Goal: Information Seeking & Learning: Compare options

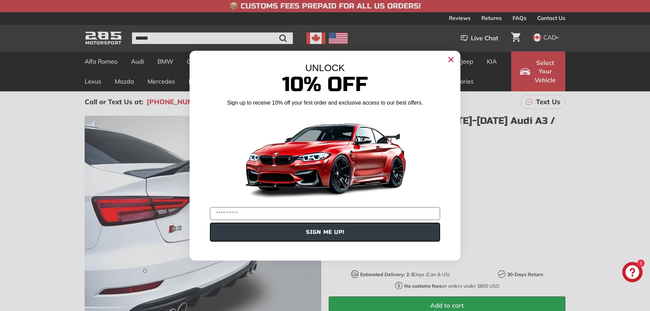
click at [452, 57] on circle "Close dialog" at bounding box center [451, 59] width 10 height 10
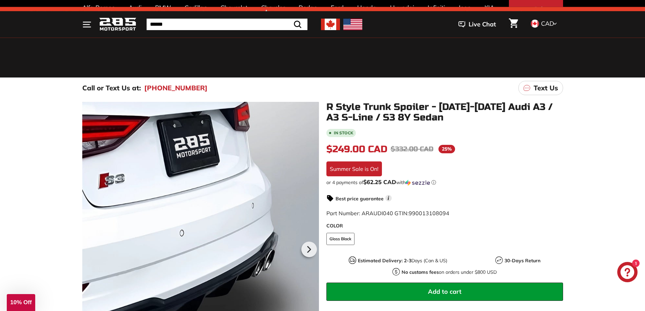
scroll to position [68, 0]
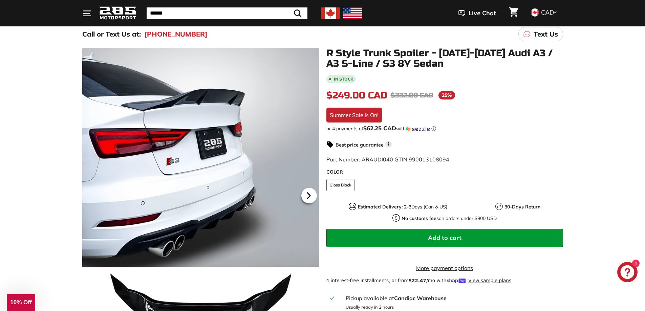
click at [308, 192] on icon at bounding box center [309, 196] width 16 height 16
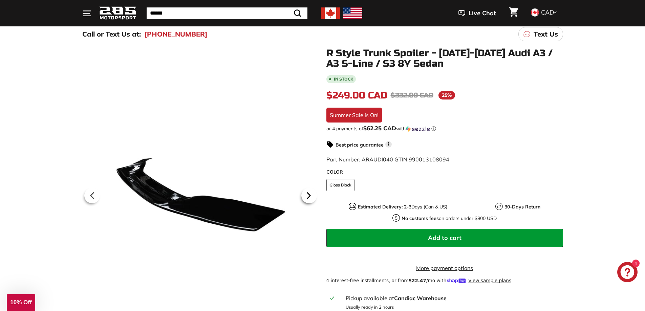
click at [308, 192] on icon at bounding box center [309, 196] width 16 height 16
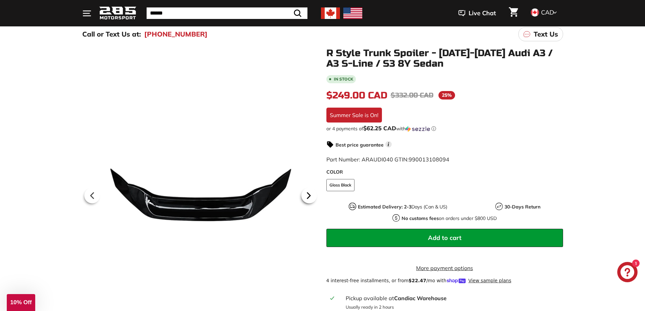
click at [308, 192] on icon at bounding box center [309, 196] width 16 height 16
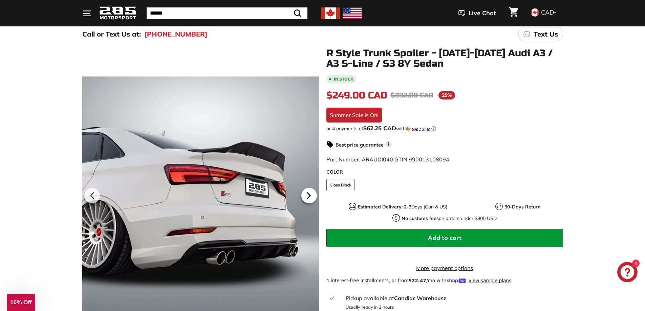
click at [308, 192] on icon at bounding box center [309, 196] width 16 height 16
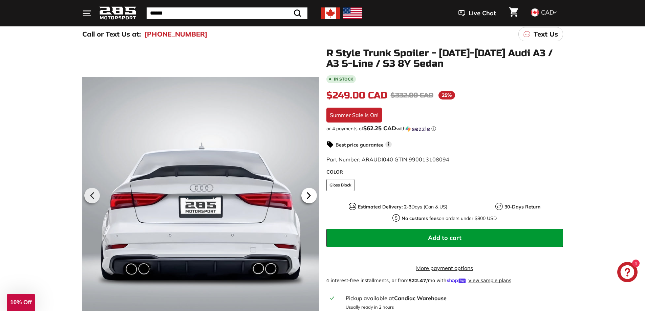
click at [311, 192] on icon at bounding box center [309, 196] width 16 height 16
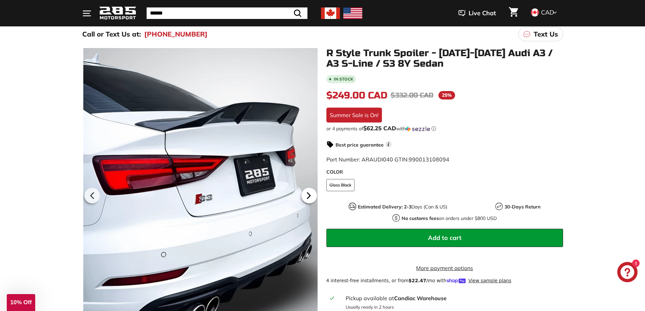
click at [312, 192] on icon at bounding box center [309, 196] width 16 height 16
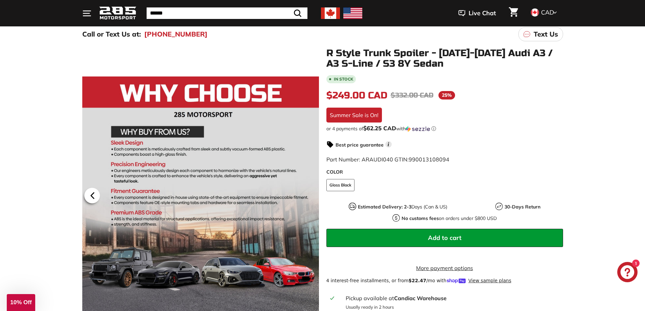
click at [93, 197] on icon at bounding box center [92, 196] width 3 height 6
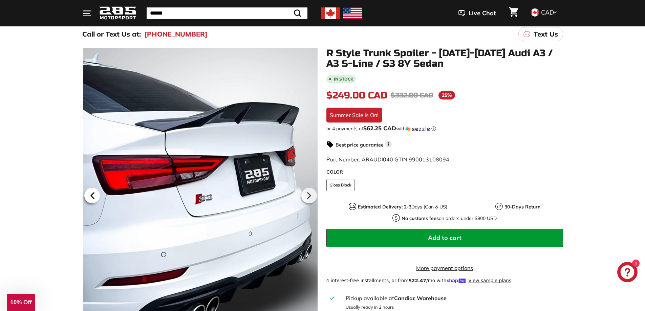
click at [93, 197] on icon at bounding box center [92, 196] width 3 height 6
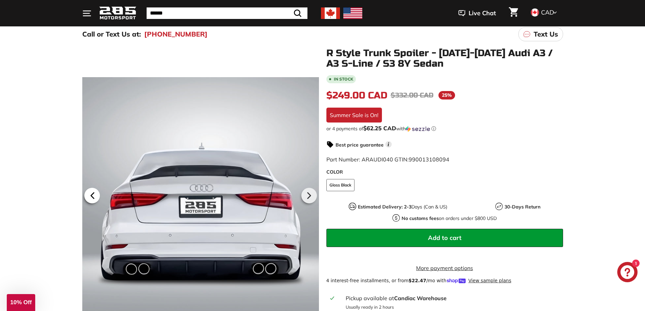
click at [94, 197] on icon at bounding box center [93, 196] width 16 height 16
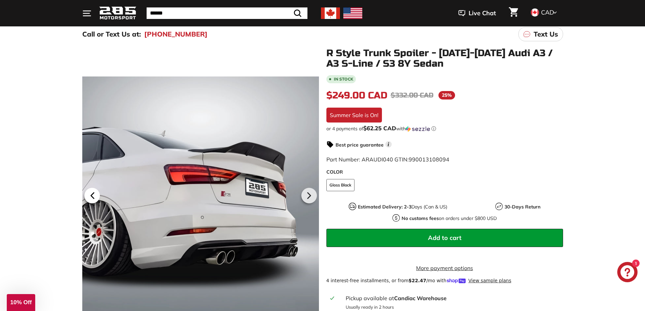
click at [94, 197] on icon at bounding box center [93, 196] width 16 height 16
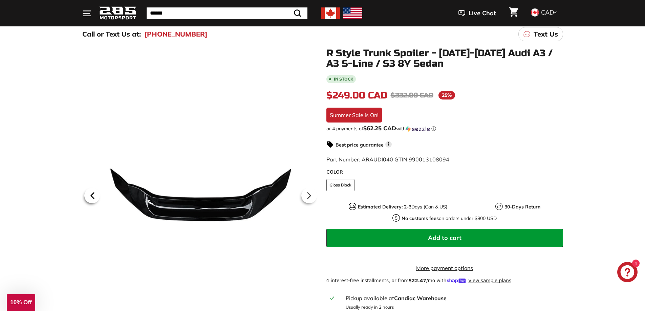
click at [95, 197] on icon at bounding box center [93, 196] width 16 height 16
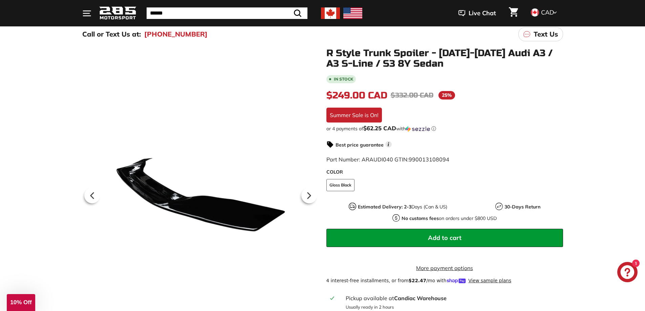
click at [96, 197] on icon at bounding box center [92, 196] width 16 height 16
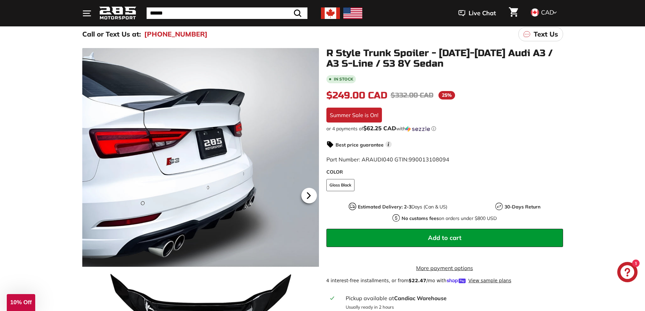
click at [318, 195] on div at bounding box center [309, 195] width 20 height 19
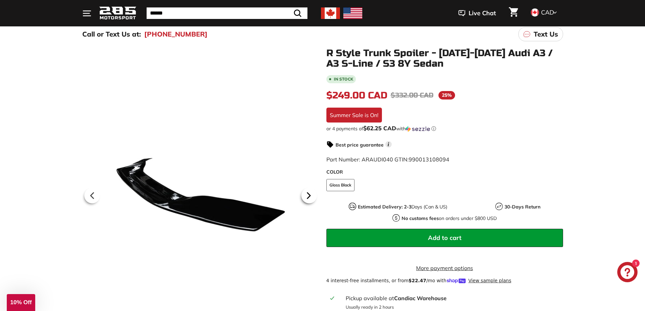
click at [318, 195] on div at bounding box center [309, 195] width 20 height 19
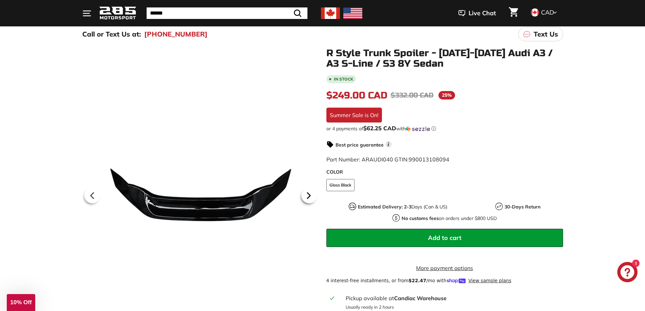
click at [317, 194] on div at bounding box center [309, 195] width 20 height 19
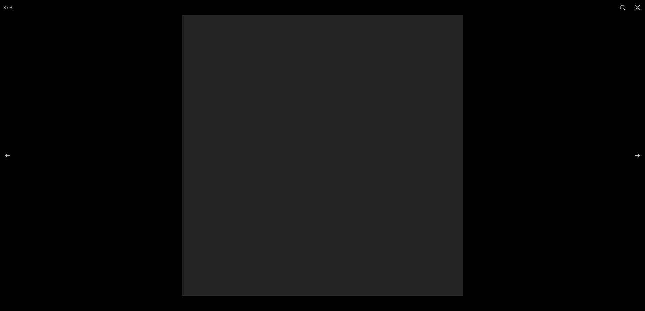
click at [91, 236] on div at bounding box center [322, 155] width 645 height 311
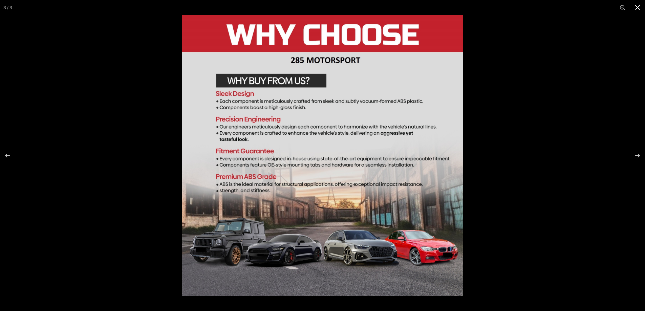
click at [639, 8] on button at bounding box center [637, 7] width 15 height 15
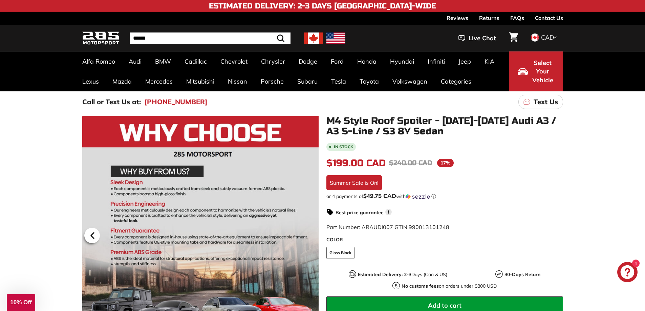
click at [97, 240] on icon at bounding box center [93, 236] width 16 height 16
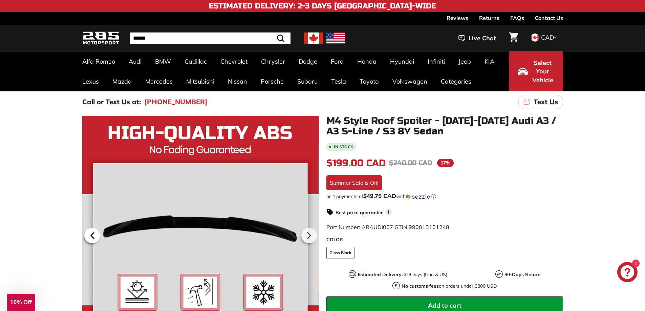
click at [96, 240] on icon at bounding box center [93, 236] width 16 height 16
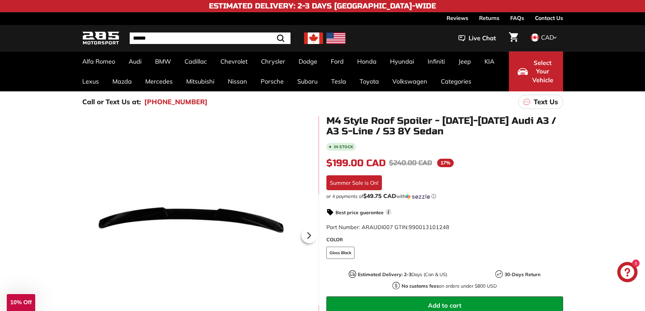
click at [96, 240] on div at bounding box center [200, 234] width 237 height 237
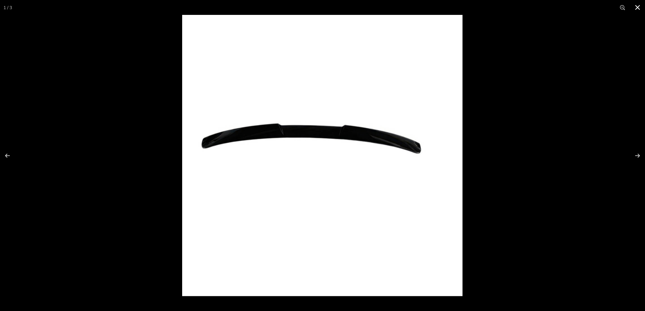
click at [634, 6] on button at bounding box center [637, 7] width 15 height 15
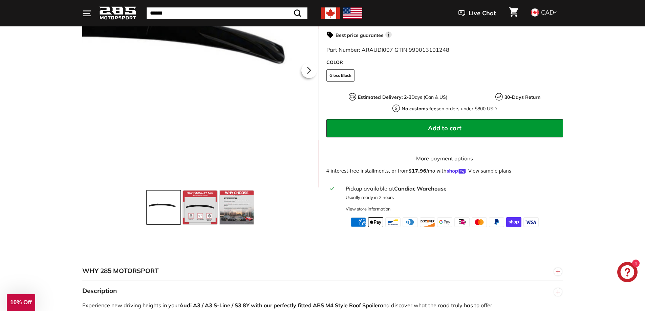
scroll to position [135, 0]
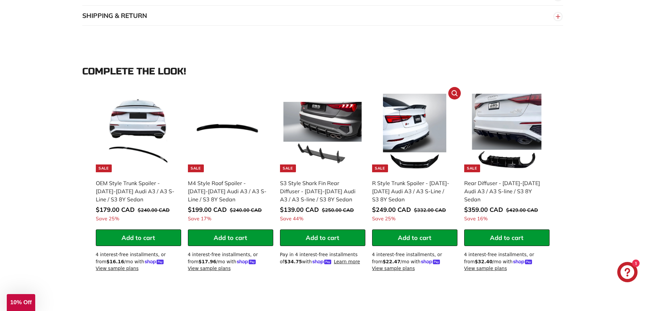
scroll to position [576, 0]
